Goal: Contribute content

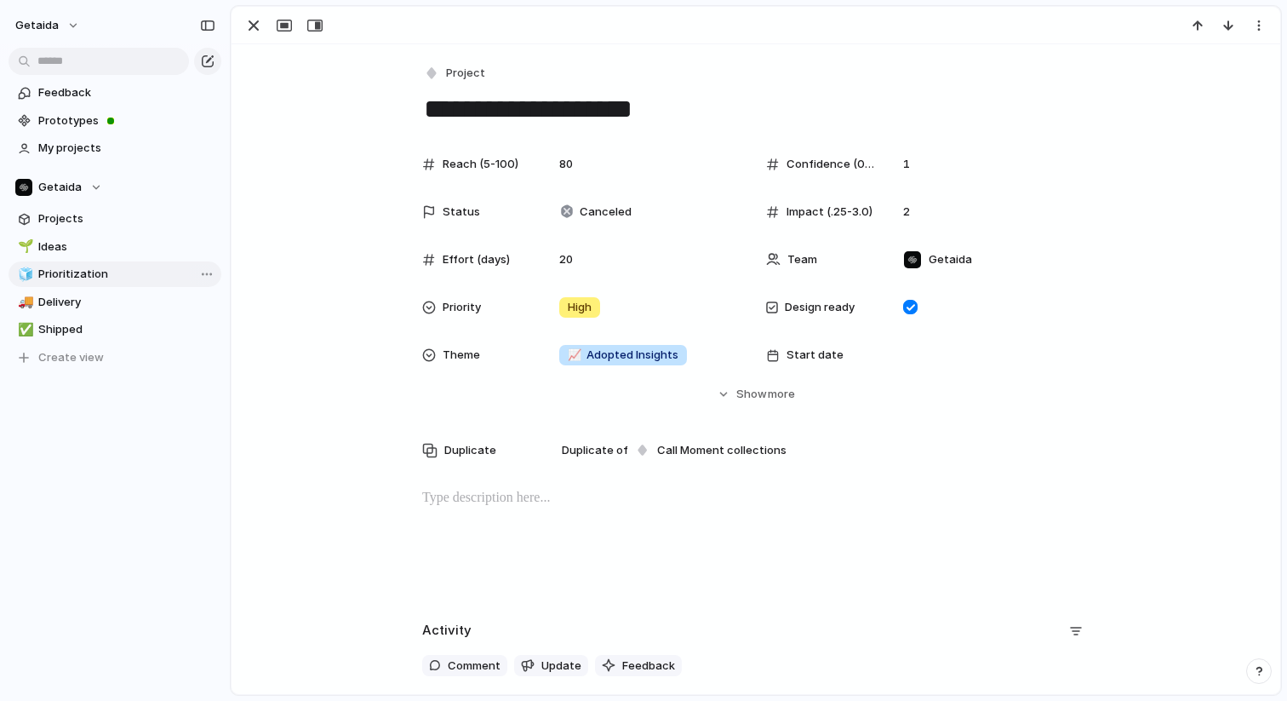
click at [92, 266] on span "Prioritization" at bounding box center [126, 274] width 177 height 17
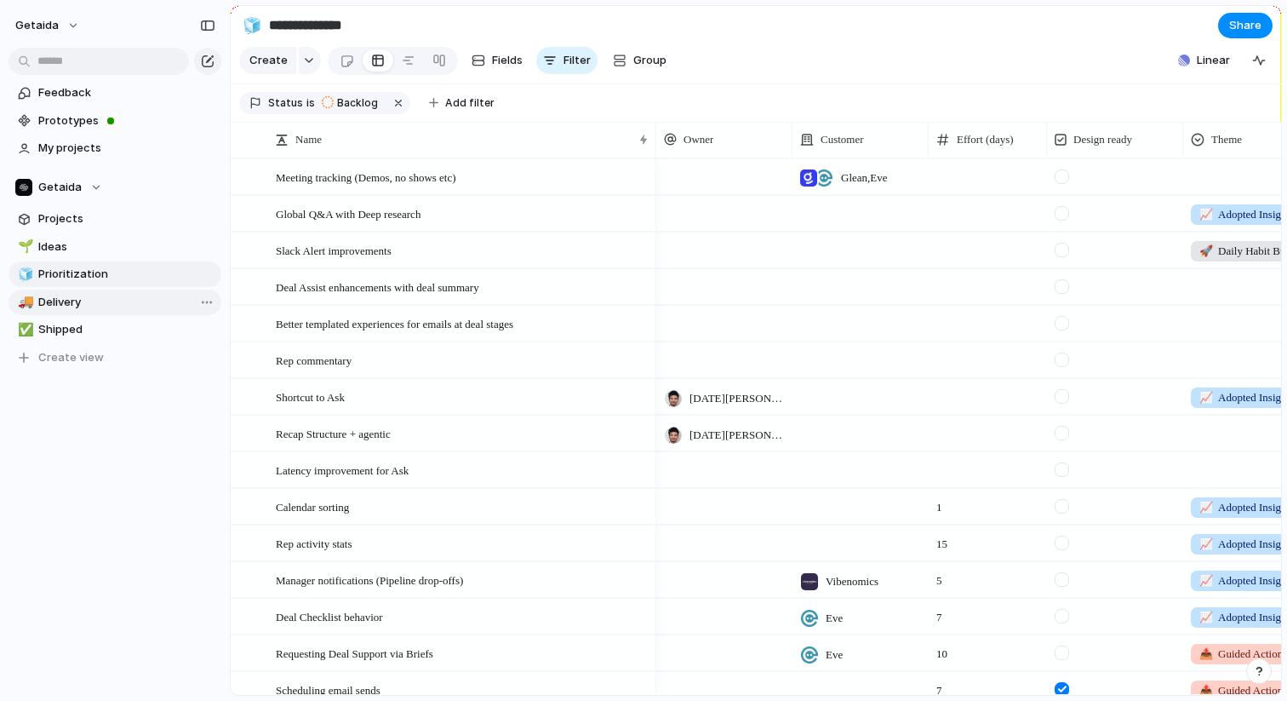
click at [47, 299] on span "Delivery" at bounding box center [126, 302] width 177 height 17
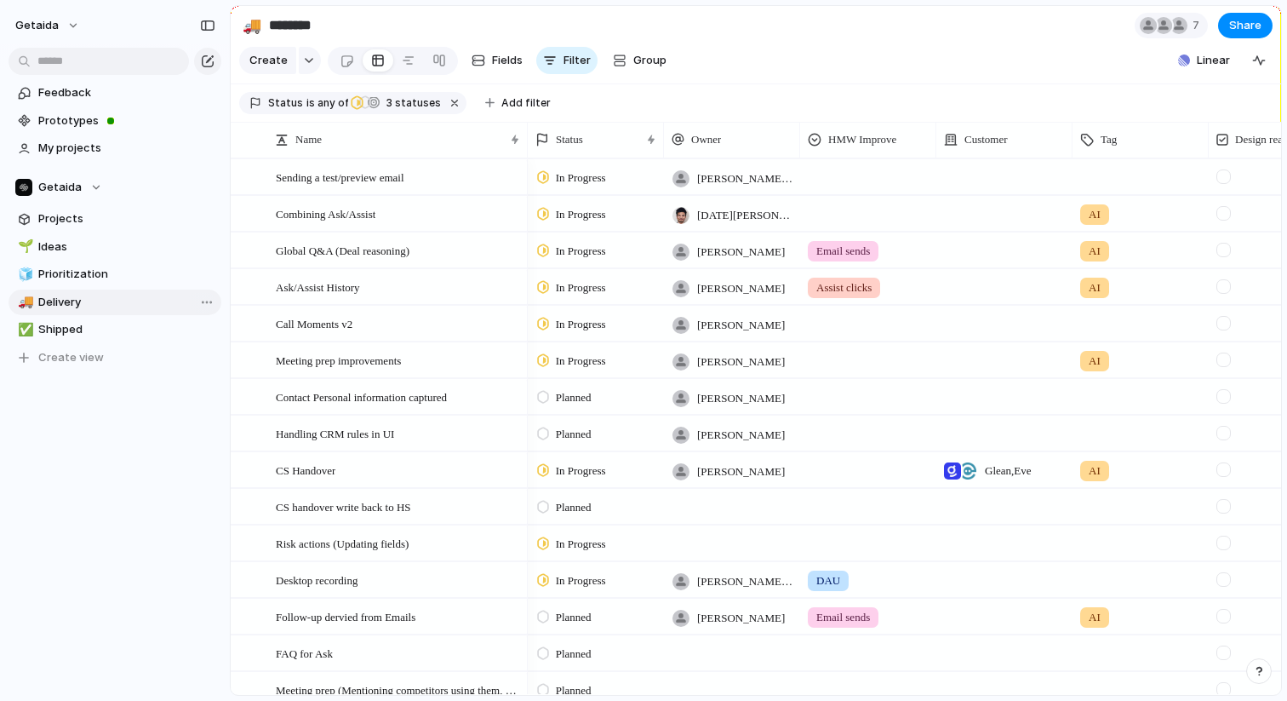
type input "********"
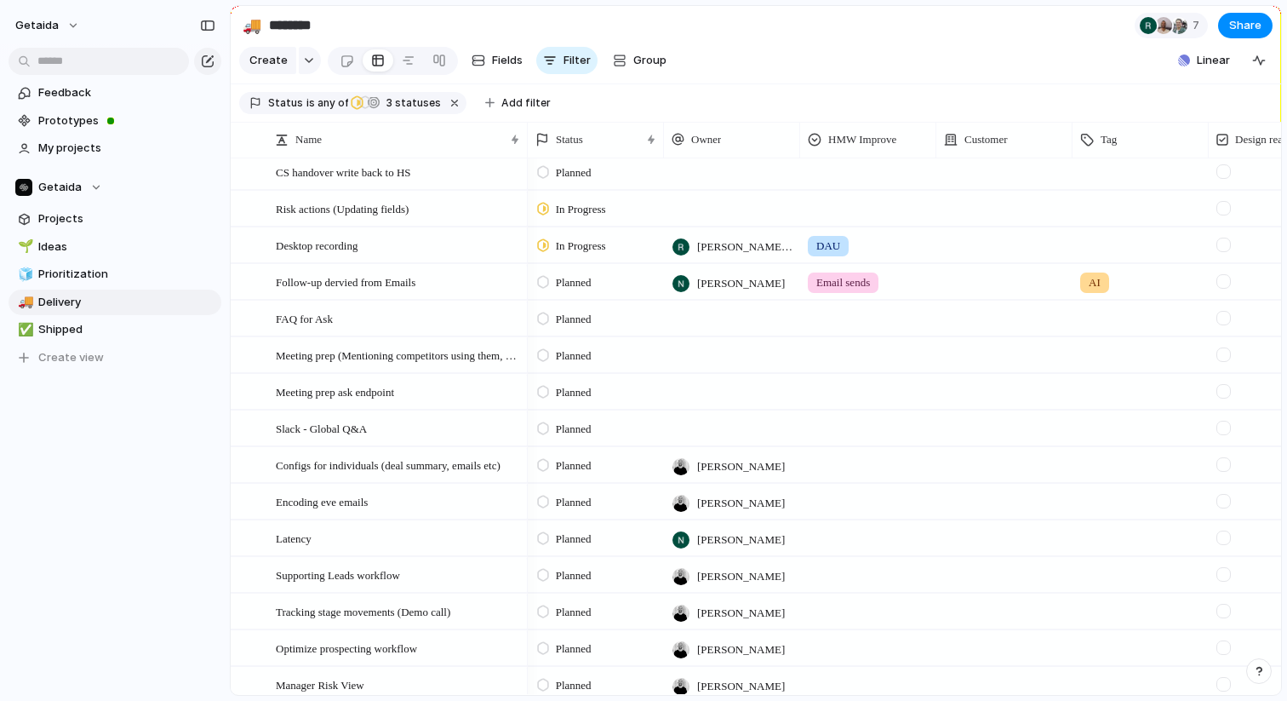
scroll to position [563, 0]
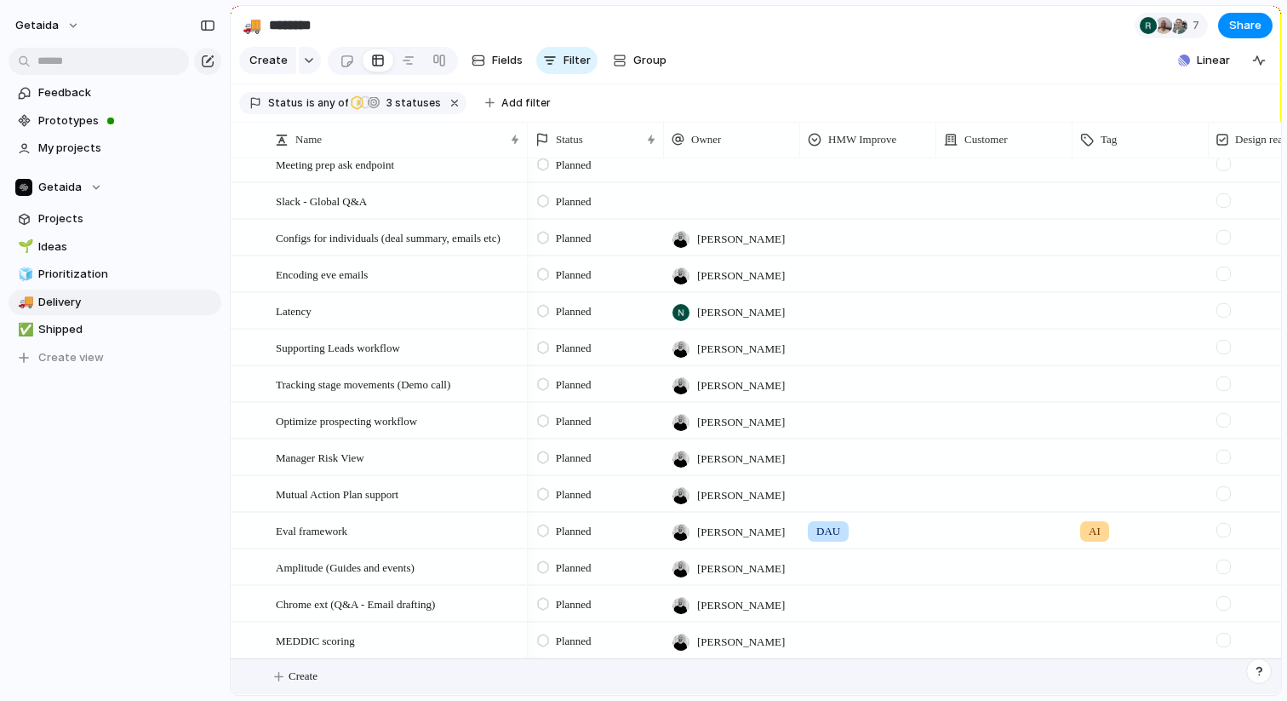
click at [303, 678] on span "Create" at bounding box center [303, 675] width 29 height 17
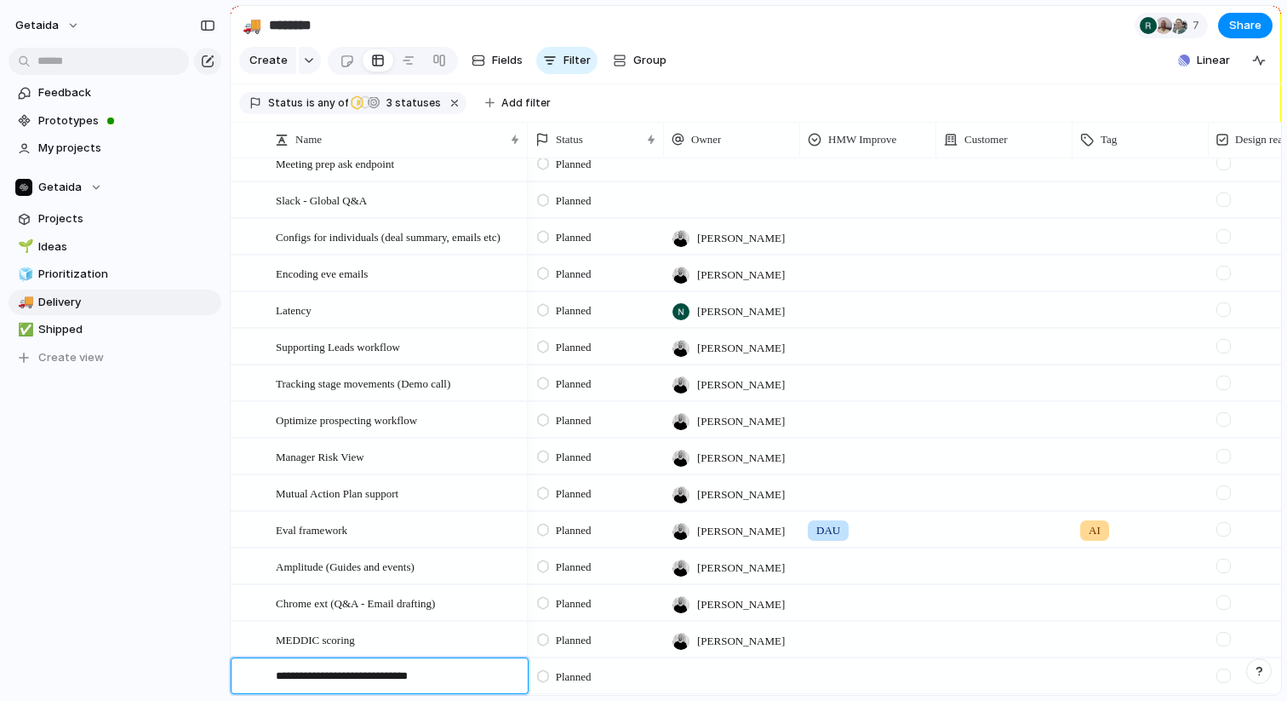
type textarea "**********"
click at [466, 674] on div "Onboarding and config experience" at bounding box center [399, 676] width 246 height 35
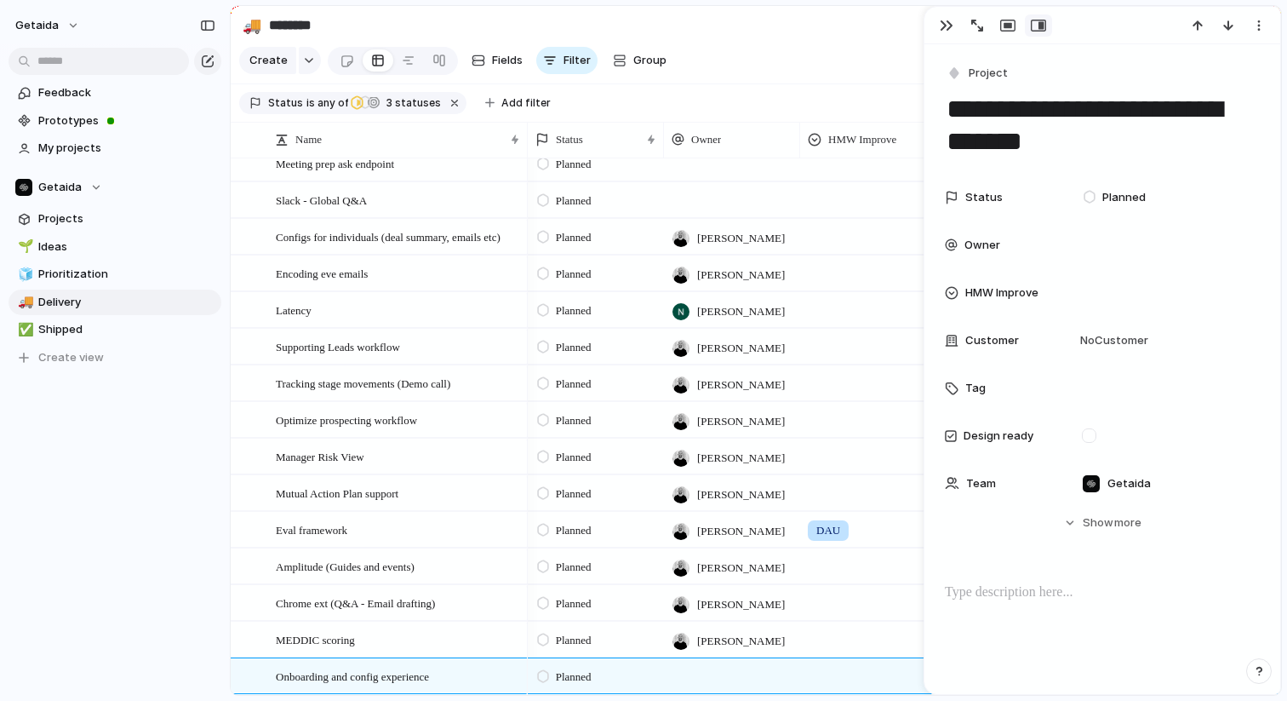
click at [990, 597] on p at bounding box center [1102, 592] width 315 height 20
click at [185, 567] on div "getaida Feedback Prototypes My projects Getaida Projects 🌱 Ideas 🧊 Prioritizati…" at bounding box center [115, 350] width 230 height 701
click at [1183, 588] on p "**********" at bounding box center [1102, 592] width 315 height 20
click at [136, 542] on div "getaida Feedback Prototypes My projects Getaida Projects 🌱 Ideas 🧊 Prioritizati…" at bounding box center [115, 350] width 230 height 701
click at [686, 674] on div at bounding box center [732, 675] width 136 height 35
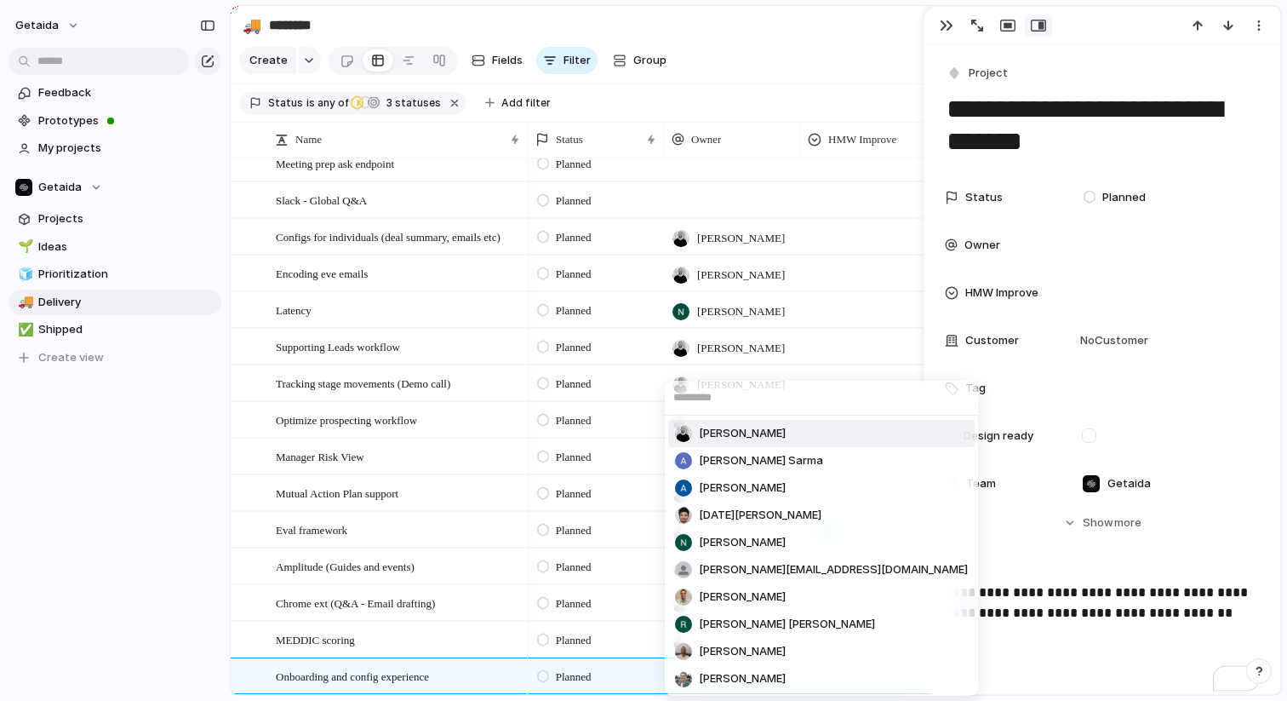
click at [742, 432] on span "[PERSON_NAME]" at bounding box center [742, 433] width 87 height 17
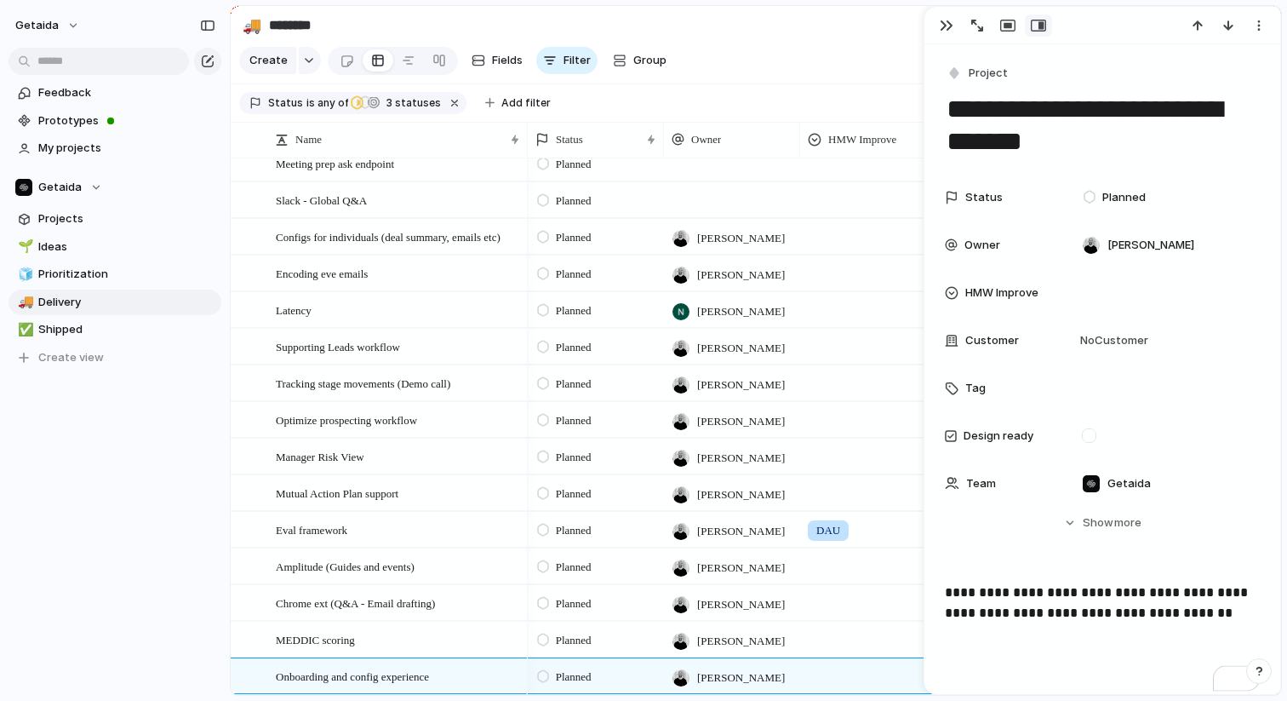
click at [43, 450] on div "Feedback Prototypes My projects Getaida Projects 🌱 Ideas 🧊 Prioritization 🚚 Del…" at bounding box center [115, 254] width 230 height 508
click at [947, 26] on div "button" at bounding box center [947, 26] width 14 height 14
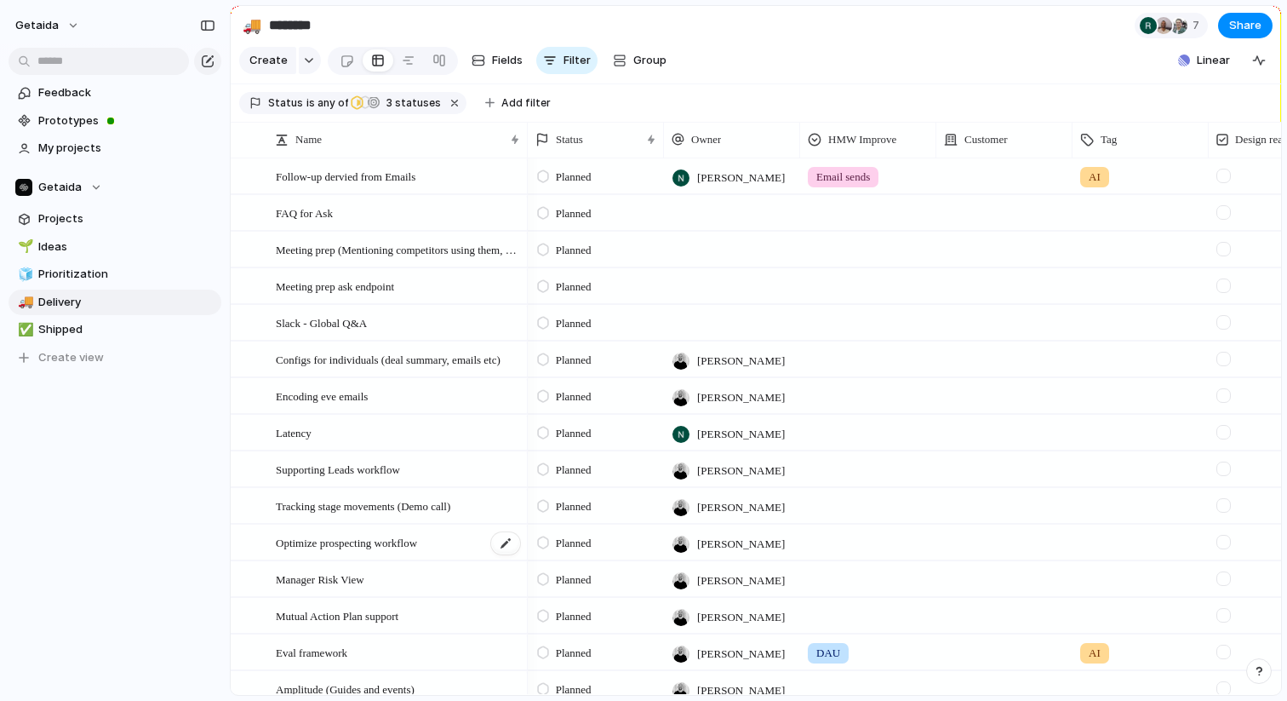
scroll to position [432, 0]
